Goal: Find specific page/section: Find specific page/section

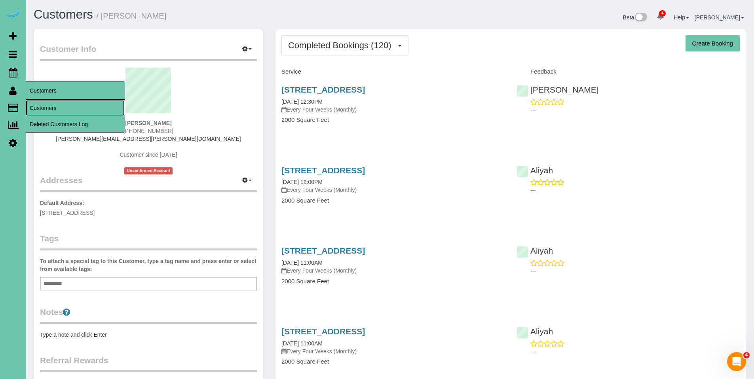
click at [46, 107] on link "Customers" at bounding box center [75, 108] width 99 height 16
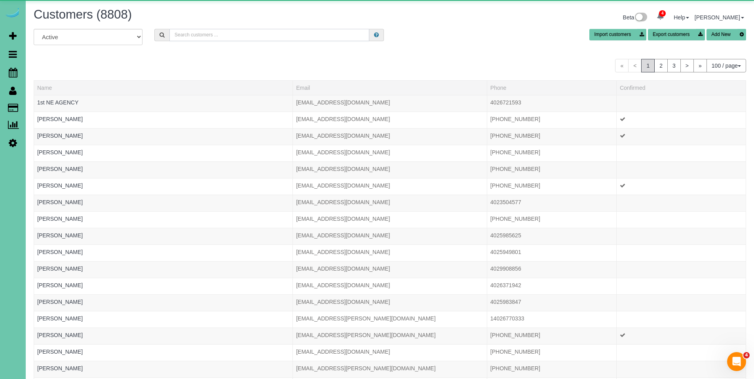
click at [217, 33] on input "text" at bounding box center [270, 35] width 200 height 12
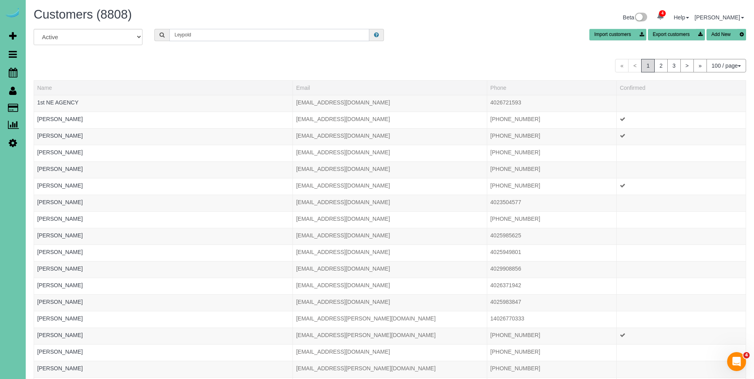
type input "[PERSON_NAME]"
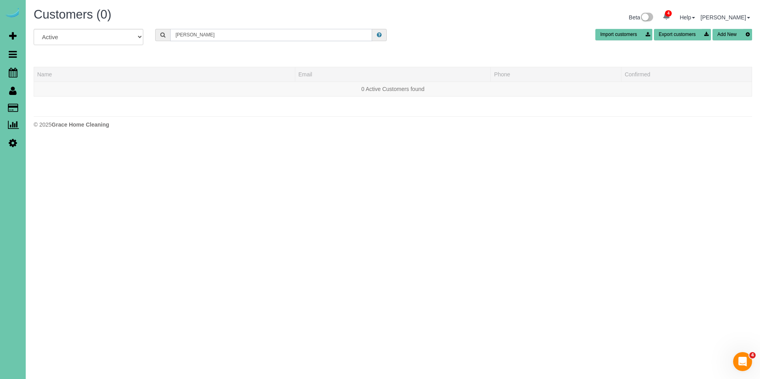
drag, startPoint x: 200, startPoint y: 35, endPoint x: 149, endPoint y: 30, distance: 51.4
click at [138, 30] on div "All Active Archived [GEOGRAPHIC_DATA] Import customers Export customers Add New" at bounding box center [393, 40] width 731 height 22
click at [215, 31] on input "text" at bounding box center [271, 35] width 202 height 12
type input "m"
drag, startPoint x: 205, startPoint y: 38, endPoint x: 145, endPoint y: 34, distance: 59.9
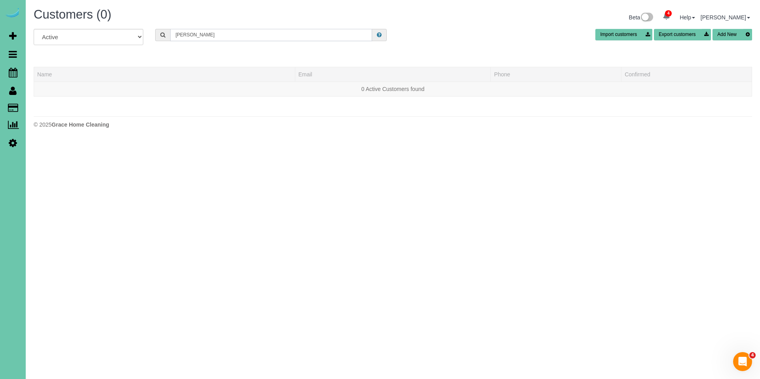
click at [145, 34] on div "All Active Archived [PERSON_NAME] Import customers Export customers Add New" at bounding box center [393, 40] width 731 height 22
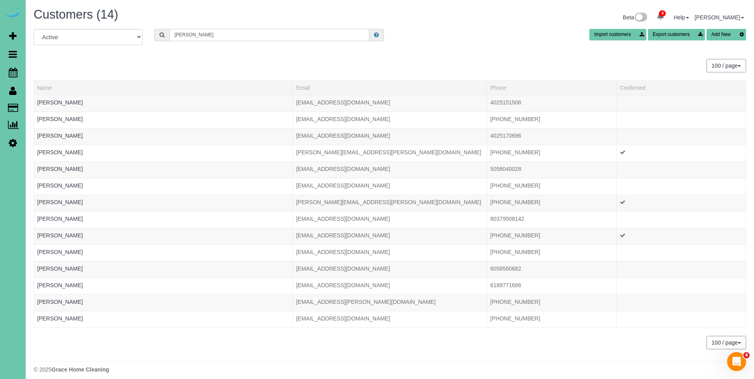
drag, startPoint x: 249, startPoint y: 37, endPoint x: 141, endPoint y: 25, distance: 108.4
click at [141, 25] on div "Customers (14) Beta 4 Your Notifications You have 0 alerts × You have 2 to char…" at bounding box center [390, 192] width 729 height 385
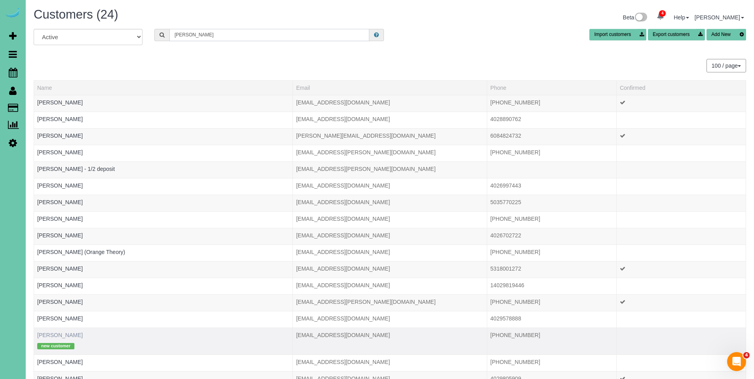
type input "[PERSON_NAME]"
click at [49, 337] on link "[PERSON_NAME]" at bounding box center [60, 335] width 46 height 6
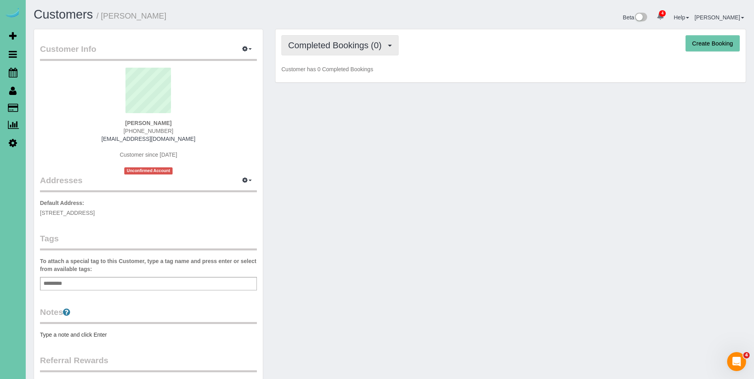
click at [329, 44] on span "Completed Bookings (0)" at bounding box center [336, 45] width 97 height 10
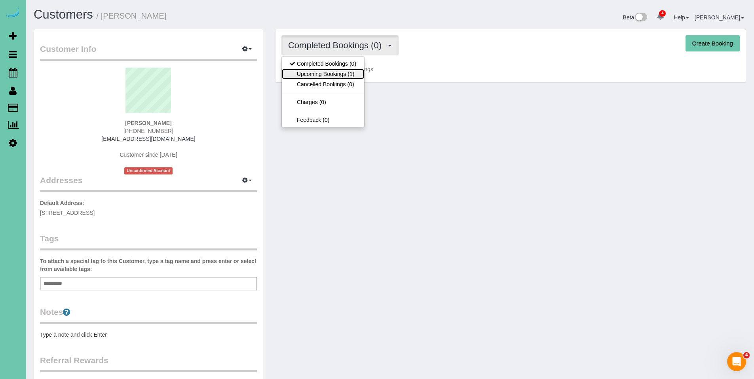
click at [327, 73] on link "Upcoming Bookings (1)" at bounding box center [323, 74] width 82 height 10
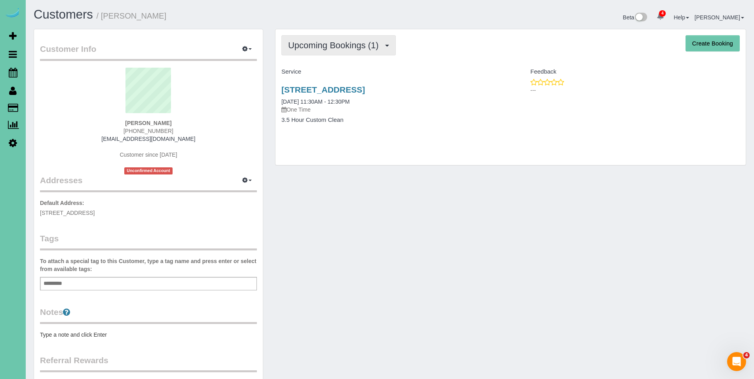
click at [335, 44] on span "Upcoming Bookings (1)" at bounding box center [335, 45] width 95 height 10
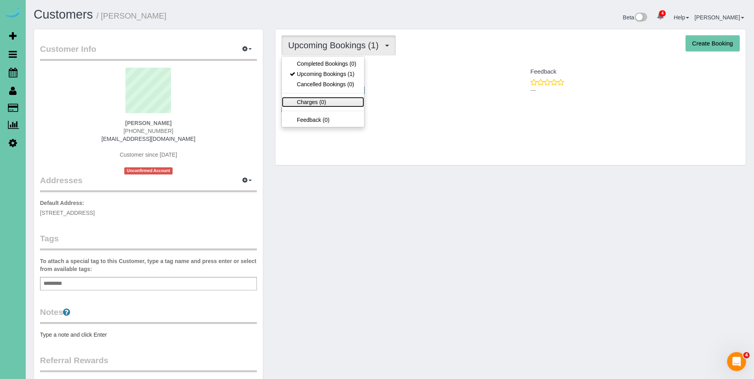
click at [316, 103] on link "Charges (0)" at bounding box center [323, 102] width 82 height 10
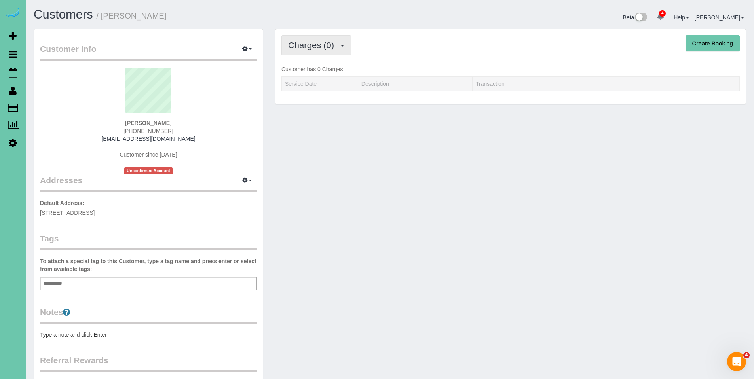
click at [305, 48] on span "Charges (0)" at bounding box center [313, 45] width 50 height 10
click at [455, 48] on div "Charges (0) Completed Bookings (0) Upcoming Bookings (1) Cancelled Bookings (0)…" at bounding box center [511, 45] width 459 height 20
click at [307, 47] on span "Charges (0)" at bounding box center [313, 45] width 50 height 10
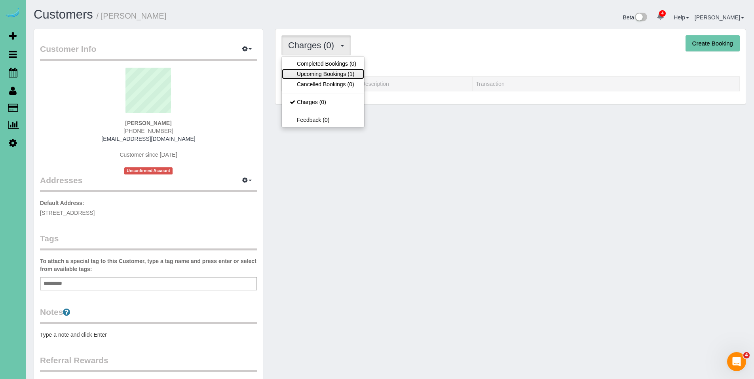
click at [312, 76] on link "Upcoming Bookings (1)" at bounding box center [323, 74] width 82 height 10
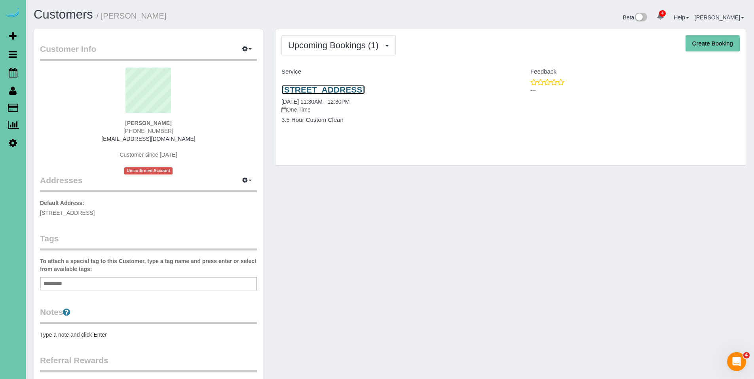
click at [317, 90] on link "[STREET_ADDRESS]" at bounding box center [324, 89] width 84 height 9
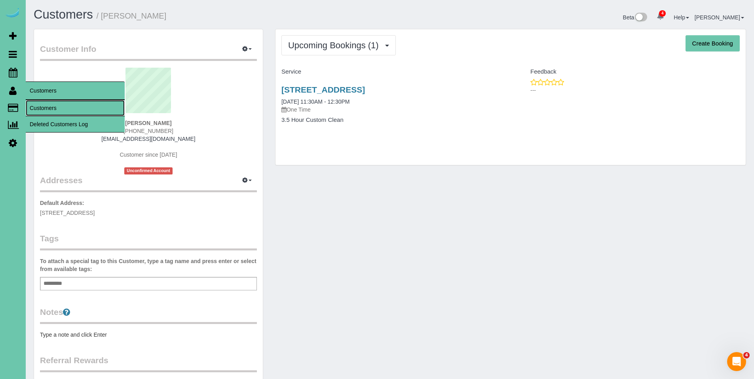
click at [40, 105] on link "Customers" at bounding box center [75, 108] width 99 height 16
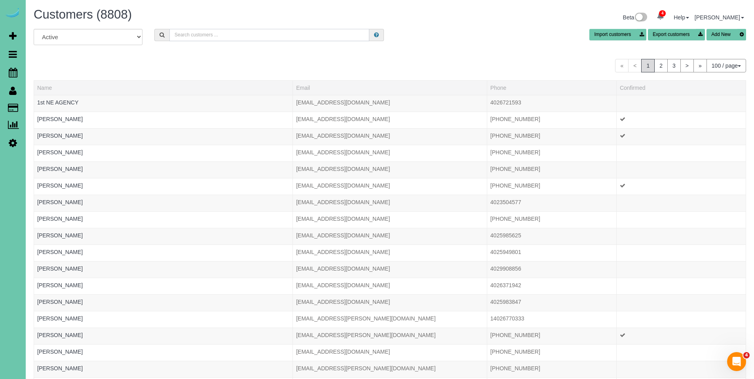
click at [196, 36] on input "text" at bounding box center [270, 35] width 200 height 12
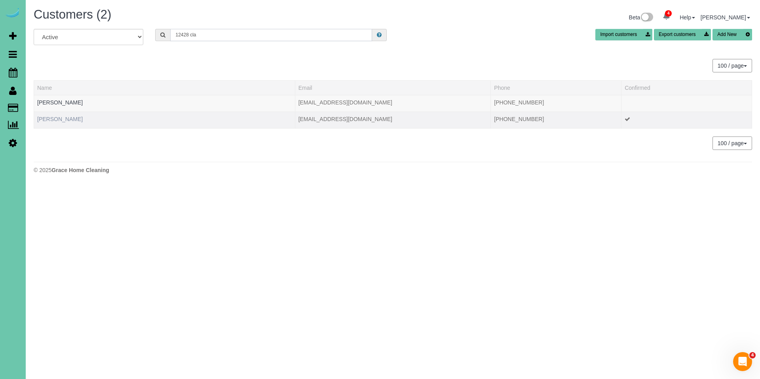
type input "12428 cla"
click at [63, 121] on link "[PERSON_NAME]" at bounding box center [60, 119] width 46 height 6
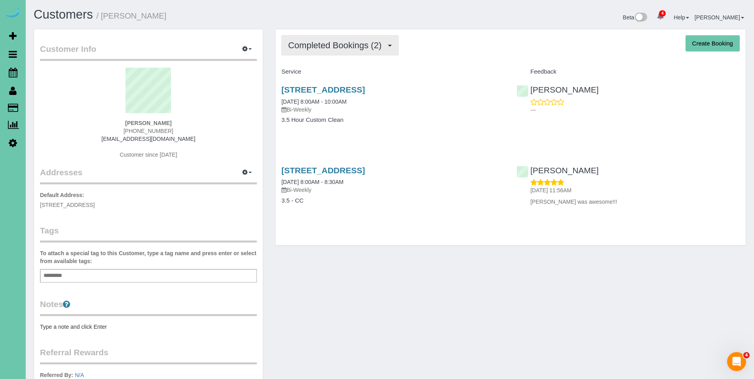
click at [336, 49] on span "Completed Bookings (2)" at bounding box center [336, 45] width 97 height 10
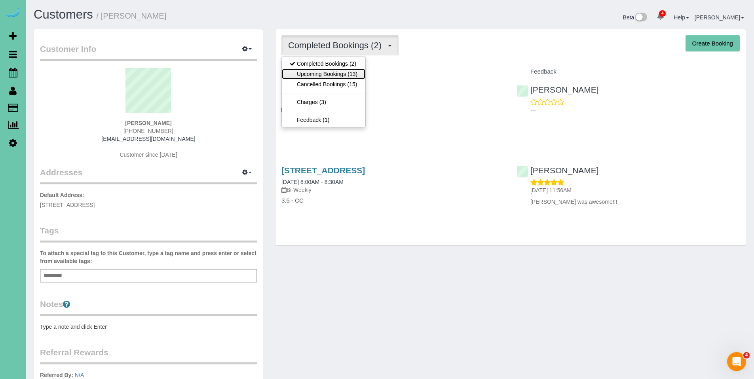
click at [334, 72] on link "Upcoming Bookings (13)" at bounding box center [324, 74] width 84 height 10
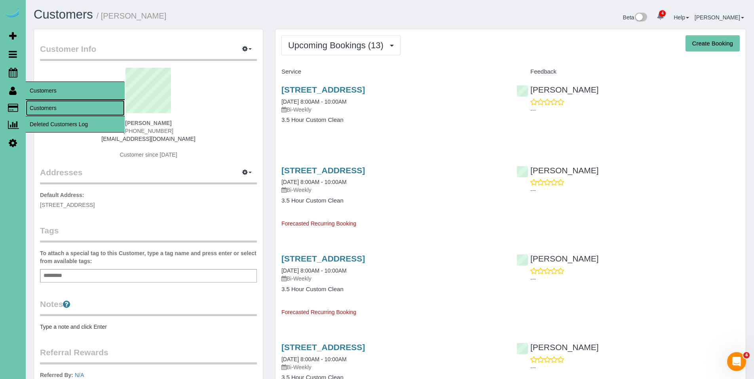
click at [39, 105] on link "Customers" at bounding box center [75, 108] width 99 height 16
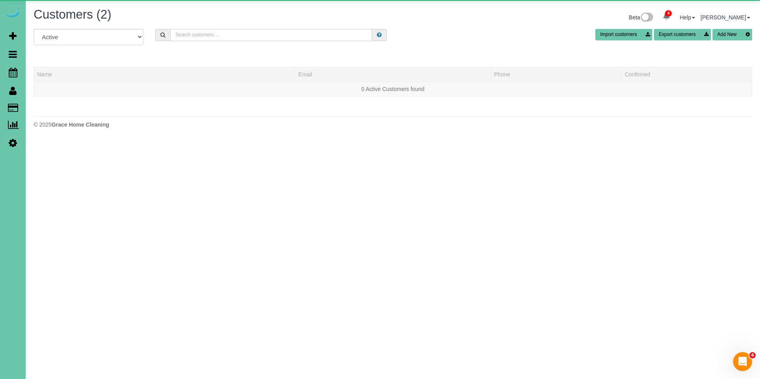
click at [212, 36] on input "text" at bounding box center [271, 35] width 202 height 12
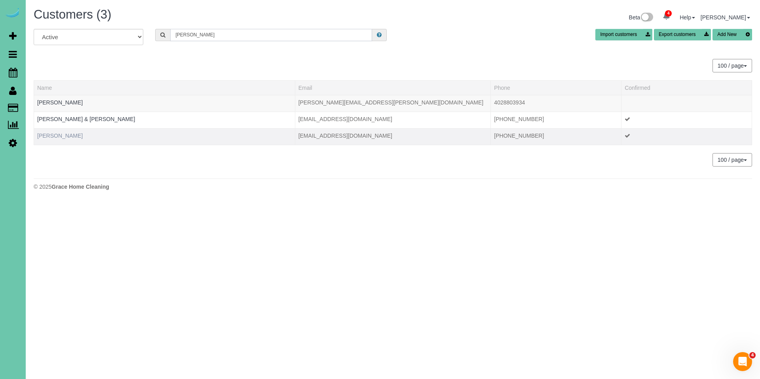
type input "[PERSON_NAME]"
click at [59, 136] on link "[PERSON_NAME]" at bounding box center [60, 136] width 46 height 6
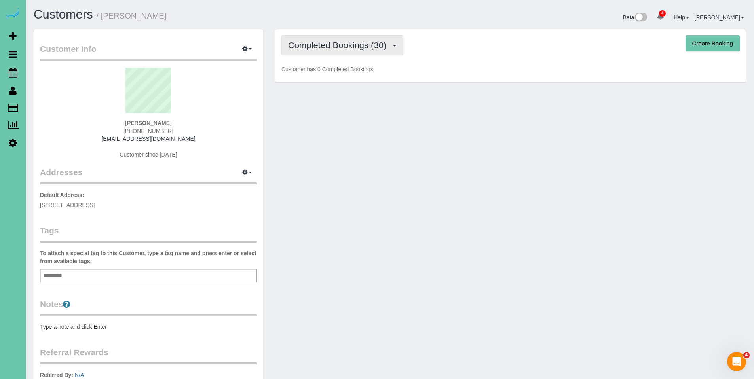
click at [334, 44] on span "Completed Bookings (30)" at bounding box center [339, 45] width 102 height 10
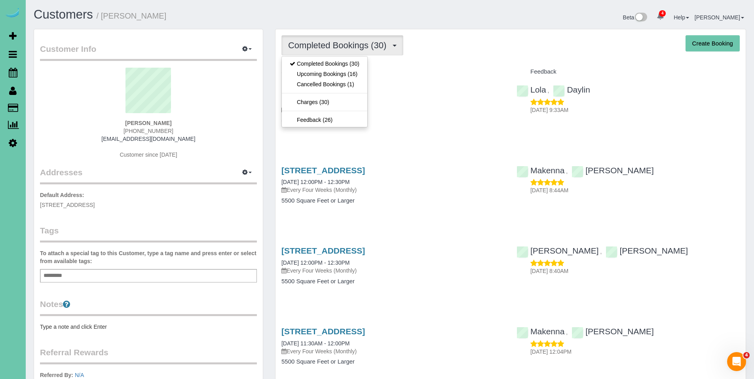
click at [465, 54] on div "Completed Bookings (30) Completed Bookings (30) Upcoming Bookings (16) Cancelle…" at bounding box center [511, 45] width 459 height 20
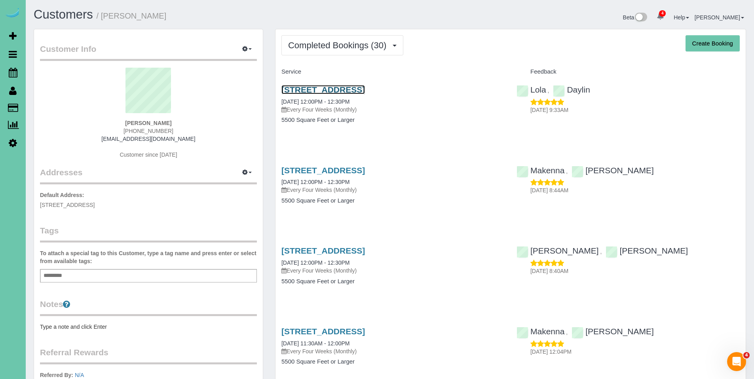
click at [333, 88] on link "[STREET_ADDRESS]" at bounding box center [324, 89] width 84 height 9
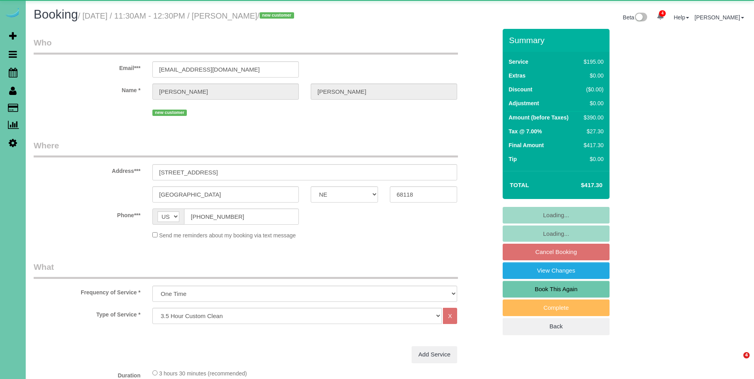
select select "NE"
select select "object:924"
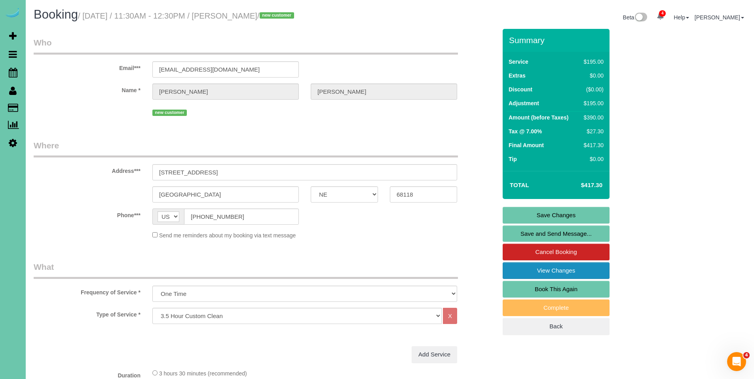
click at [567, 273] on link "View Changes" at bounding box center [556, 271] width 107 height 17
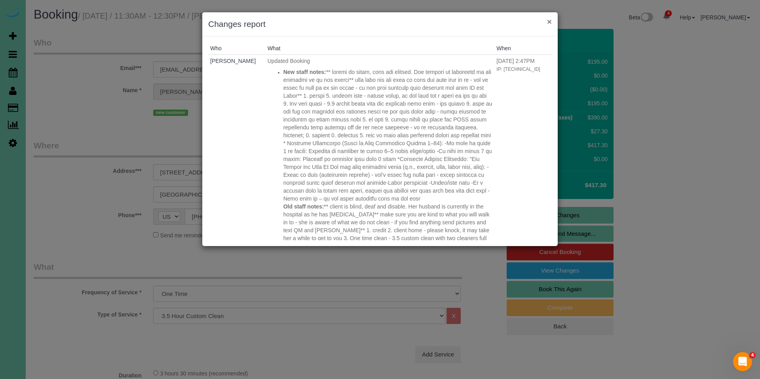
click at [549, 22] on button "×" at bounding box center [549, 21] width 5 height 8
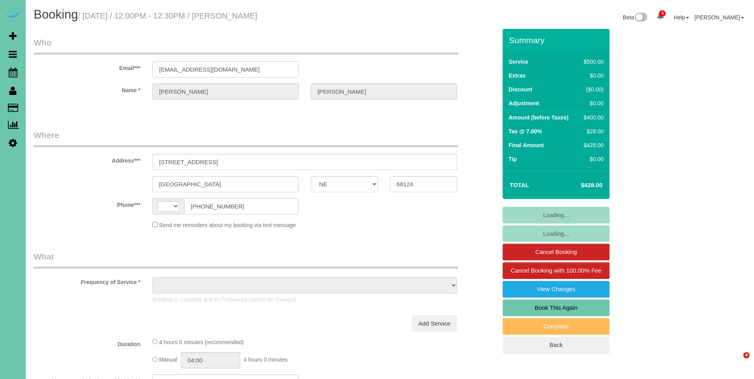
select select "NE"
select select "string:US"
select select "object:699"
select select "string:fspay-70b82265-3322-4f7b-b616-cc63835fa83a"
select select "number:38"
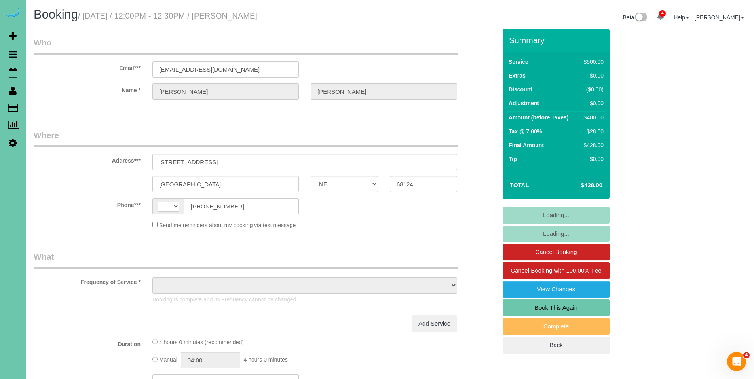
select select "number:43"
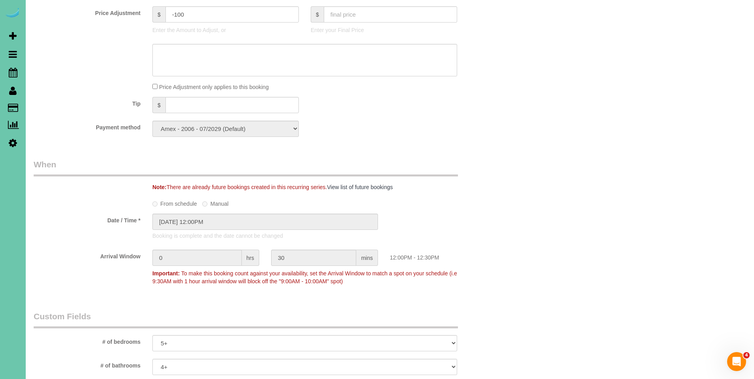
scroll to position [463, 0]
click at [200, 103] on input "text" at bounding box center [232, 105] width 133 height 16
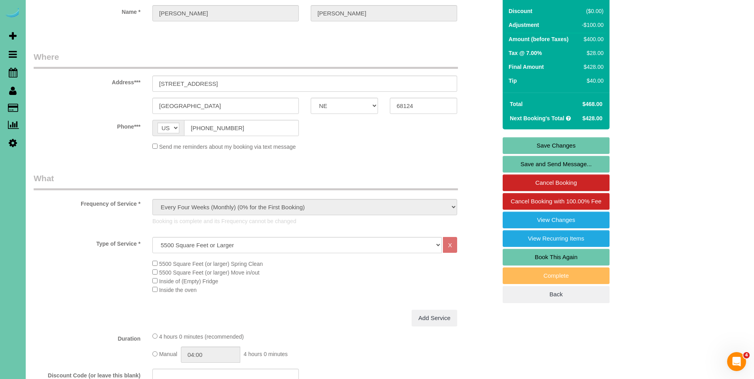
scroll to position [0, 0]
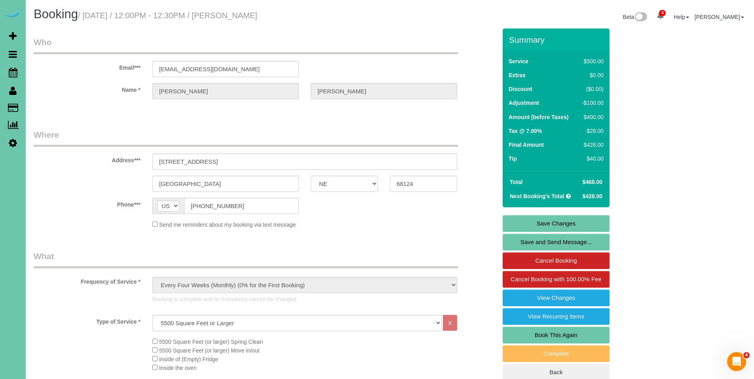
type input "40"
